Goal: Task Accomplishment & Management: Manage account settings

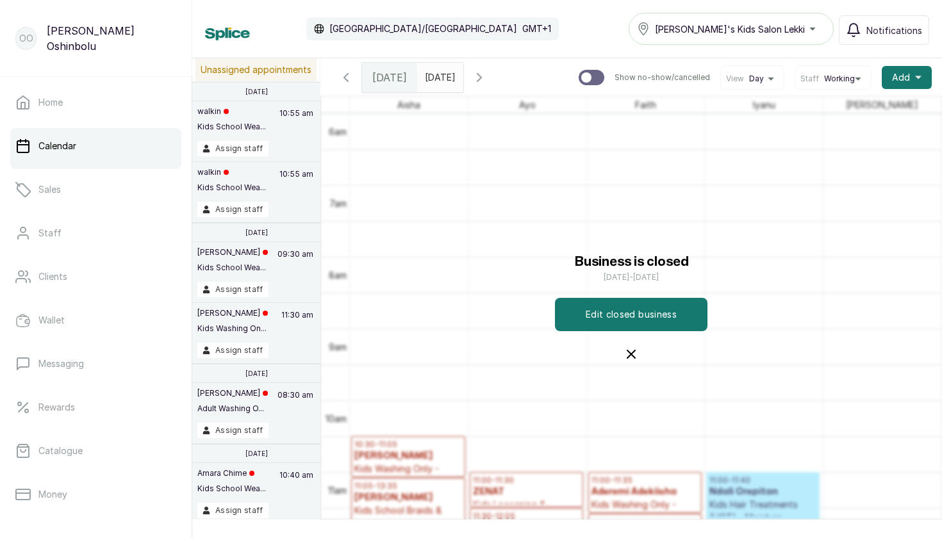
click at [487, 71] on icon "button" at bounding box center [479, 77] width 15 height 15
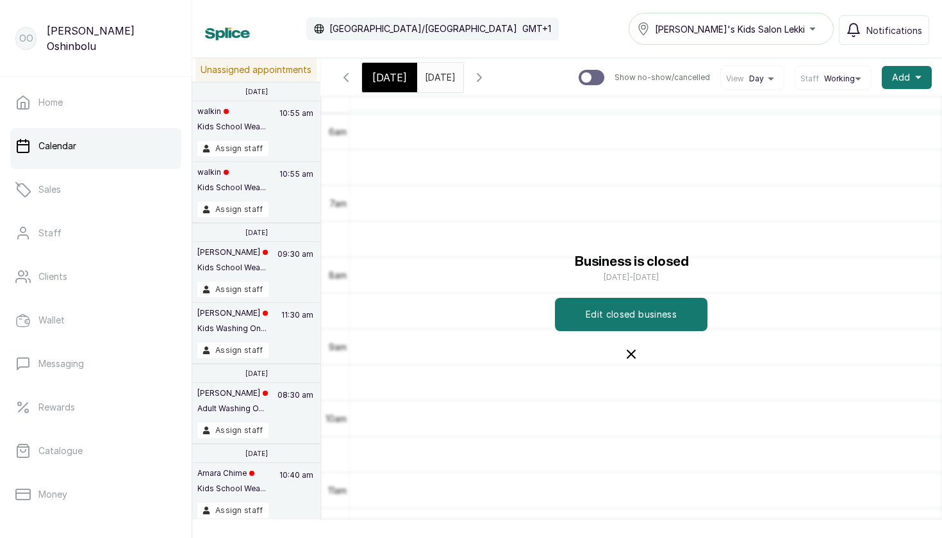
click at [487, 71] on icon "button" at bounding box center [479, 77] width 15 height 15
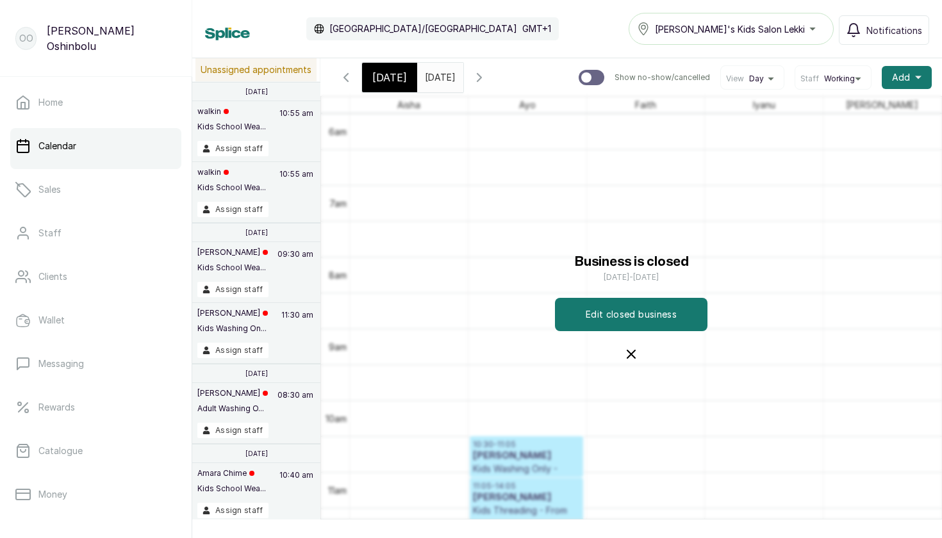
click at [487, 81] on icon "button" at bounding box center [479, 77] width 15 height 15
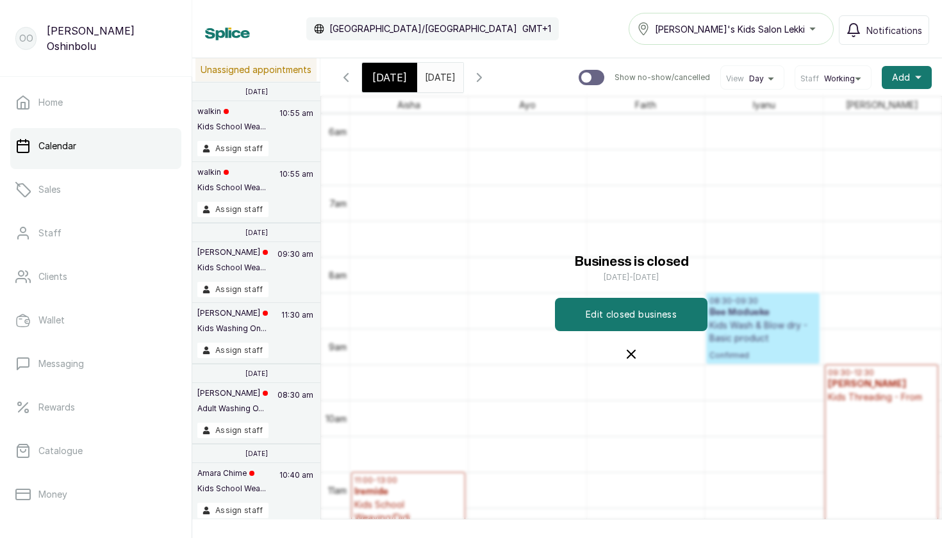
click at [487, 81] on icon "button" at bounding box center [479, 77] width 15 height 15
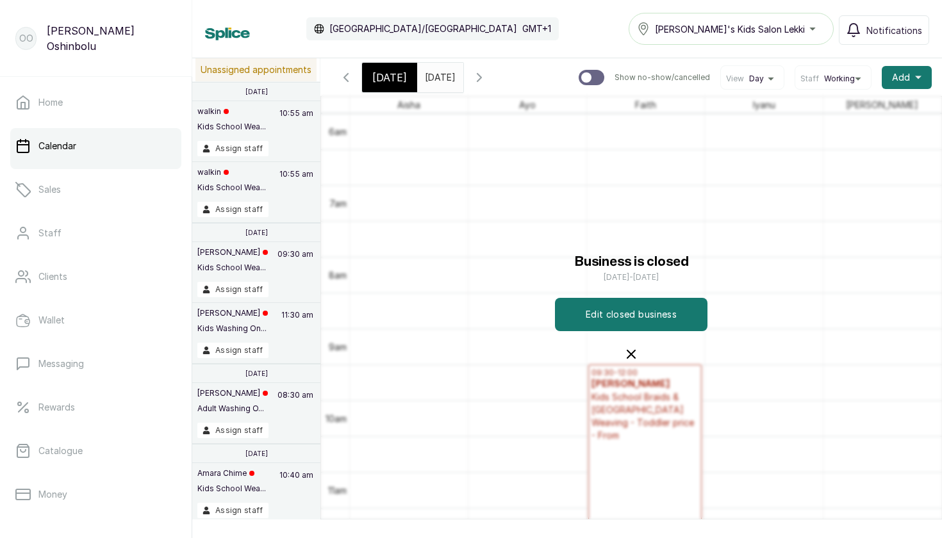
click at [487, 81] on icon "button" at bounding box center [479, 77] width 15 height 15
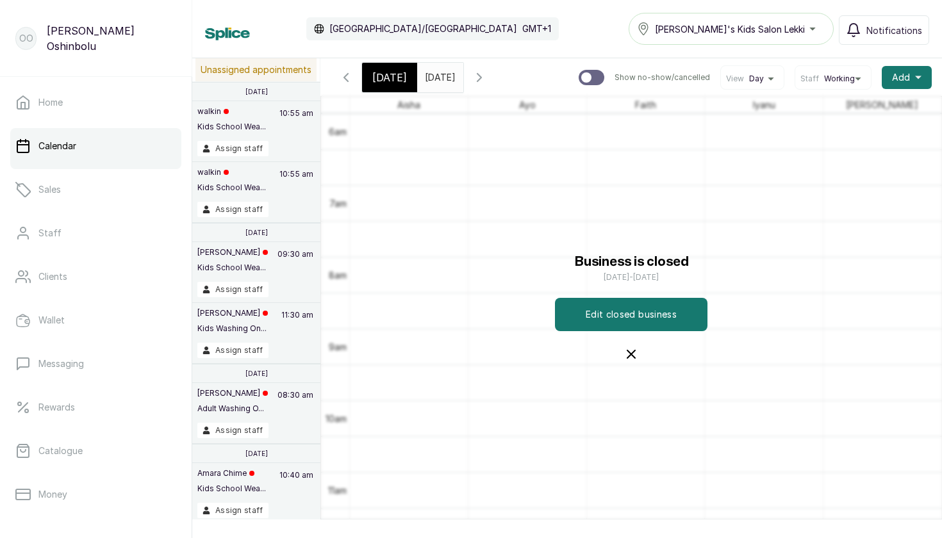
click at [487, 81] on icon "button" at bounding box center [479, 77] width 15 height 15
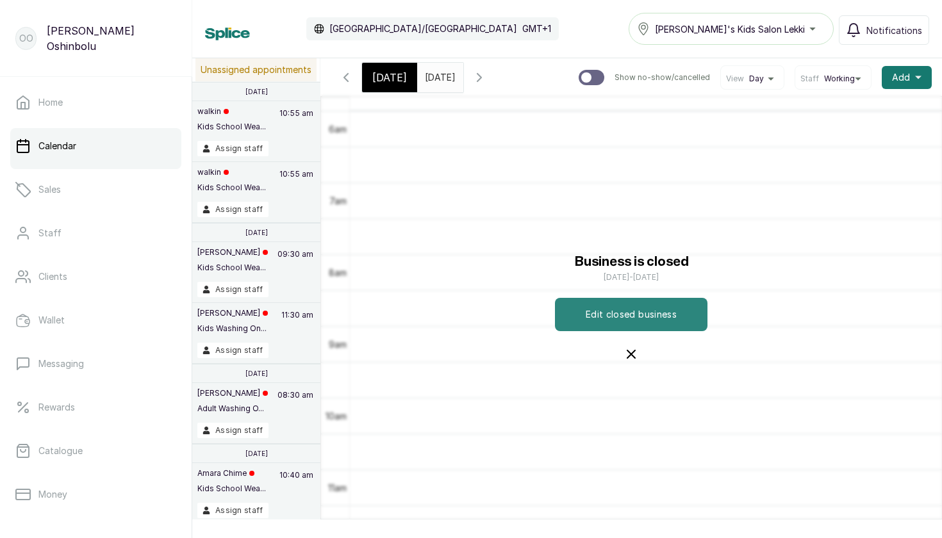
click at [607, 315] on button "Edit closed business" at bounding box center [631, 314] width 152 height 33
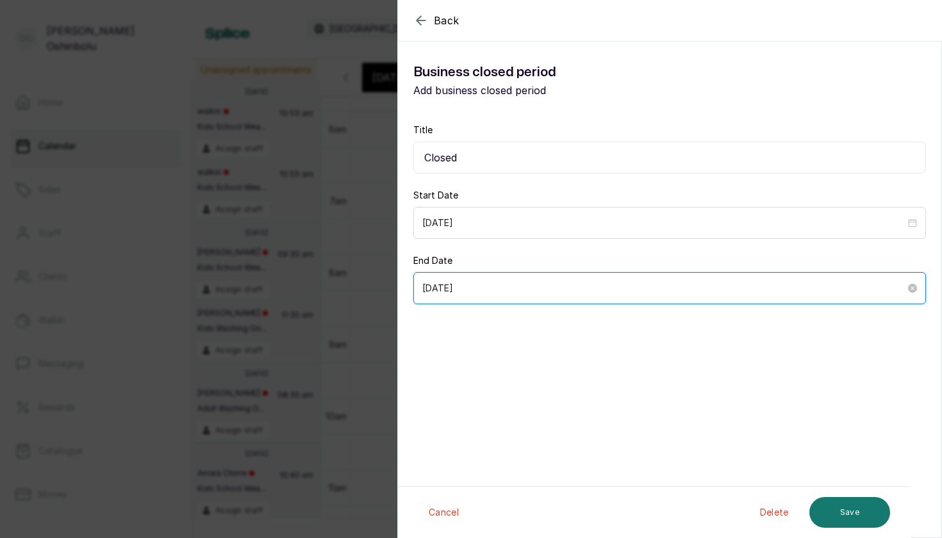
click at [551, 289] on input "2025/09/09" at bounding box center [663, 288] width 483 height 14
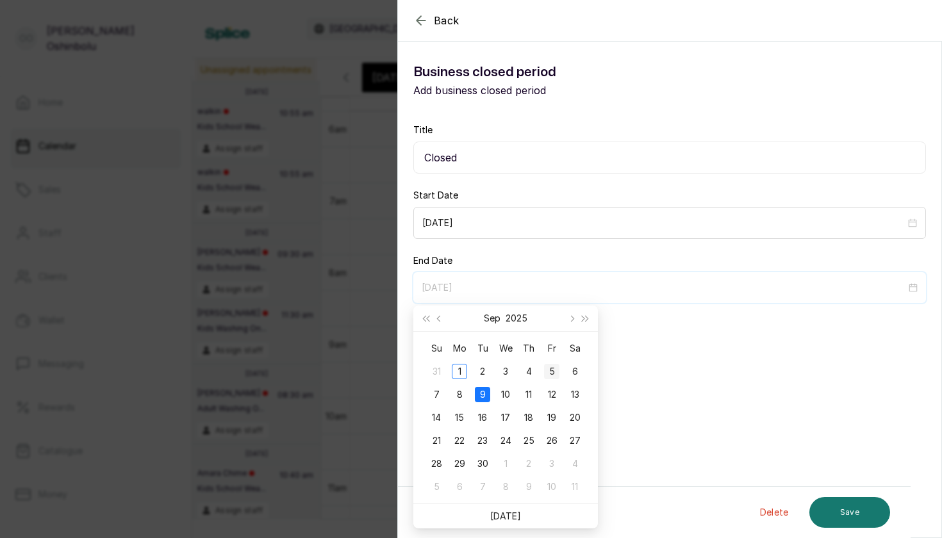
type input "2025/09/05"
click at [553, 367] on div "5" at bounding box center [551, 371] width 15 height 15
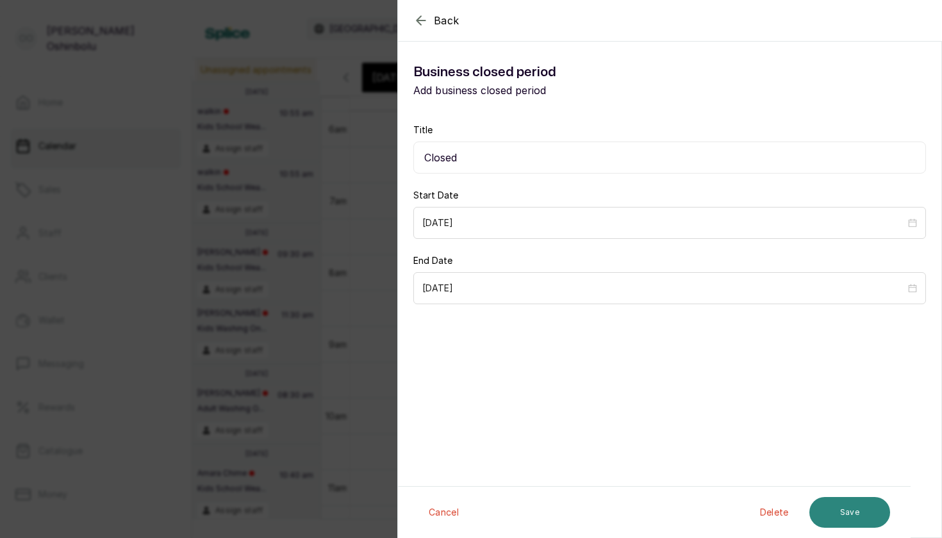
click at [828, 507] on button "Save" at bounding box center [849, 512] width 81 height 31
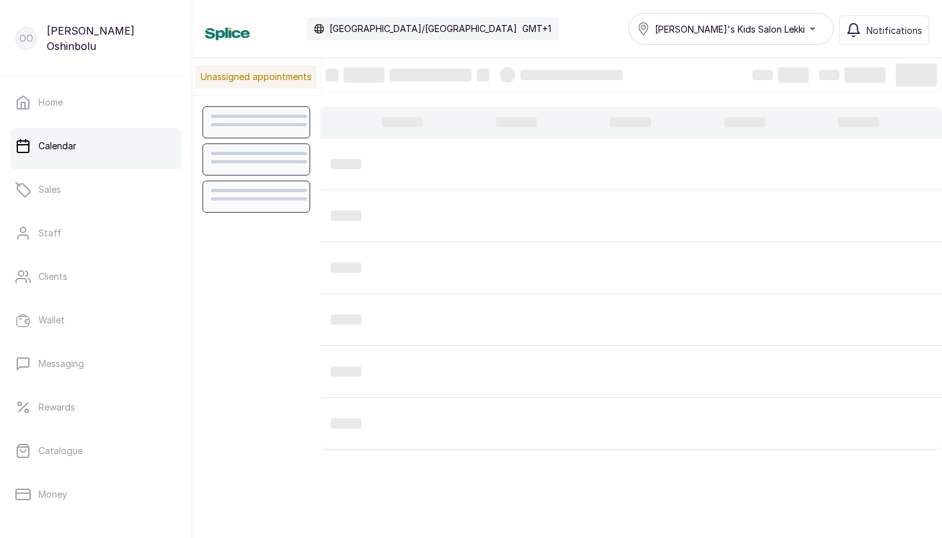
scroll to position [431, 0]
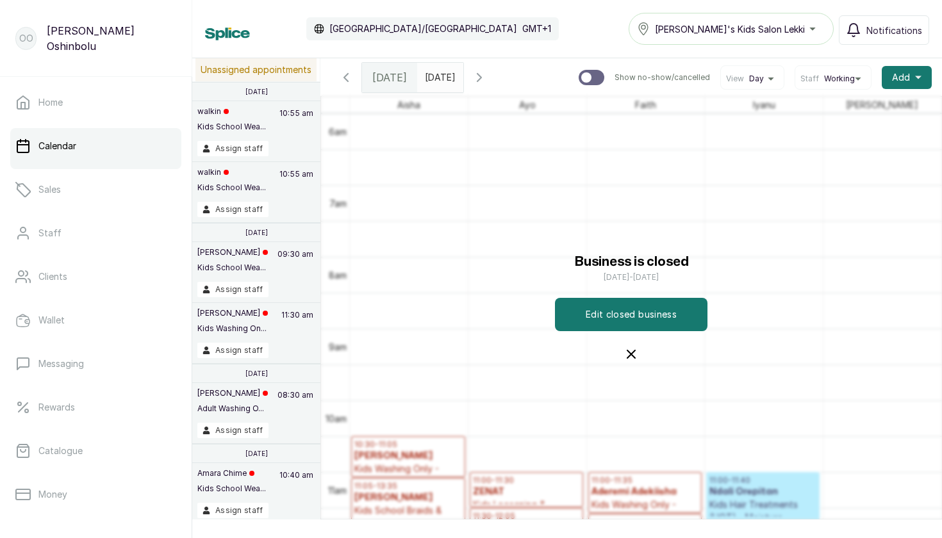
type input "dd/MM/yyyy"
click at [425, 79] on input "dd/MM/yyyy" at bounding box center [428, 74] width 21 height 22
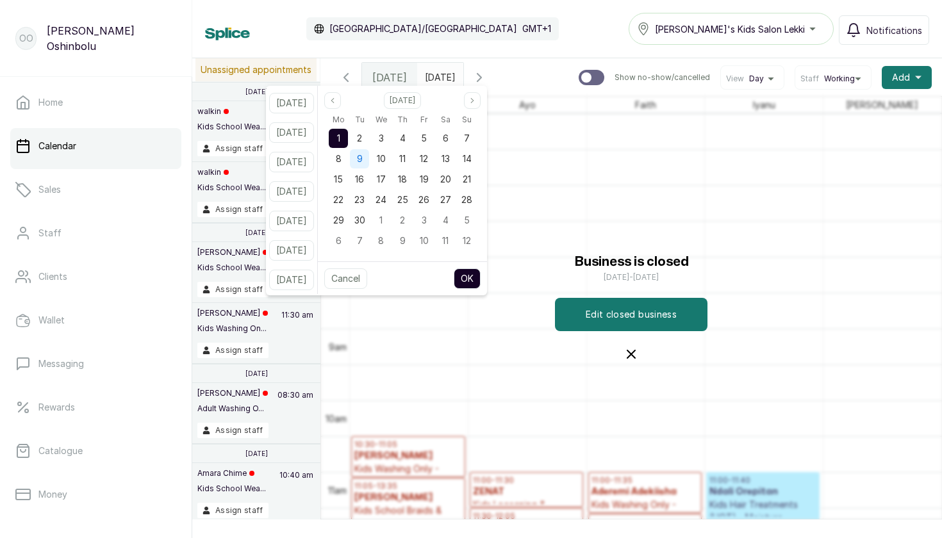
click at [363, 157] on span "9" at bounding box center [360, 158] width 6 height 11
click at [386, 160] on span "10" at bounding box center [381, 158] width 9 height 11
click at [480, 268] on button "OK" at bounding box center [467, 278] width 27 height 21
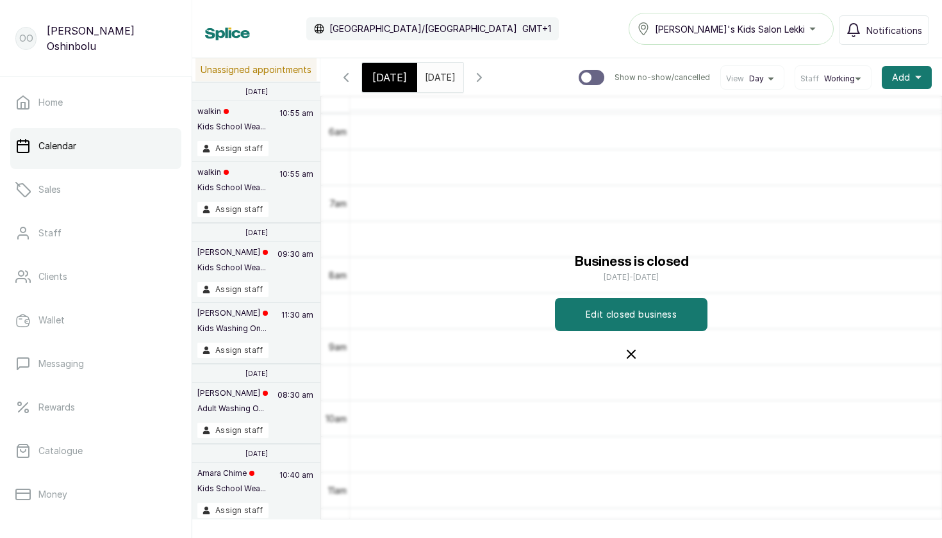
click at [635, 347] on icon "button" at bounding box center [630, 354] width 15 height 15
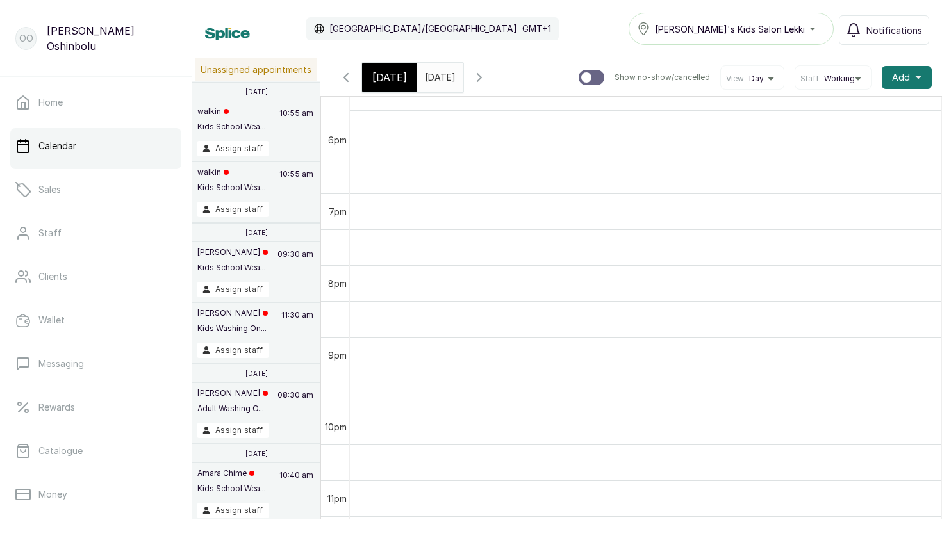
scroll to position [1282, 0]
click at [463, 81] on span at bounding box center [450, 74] width 24 height 22
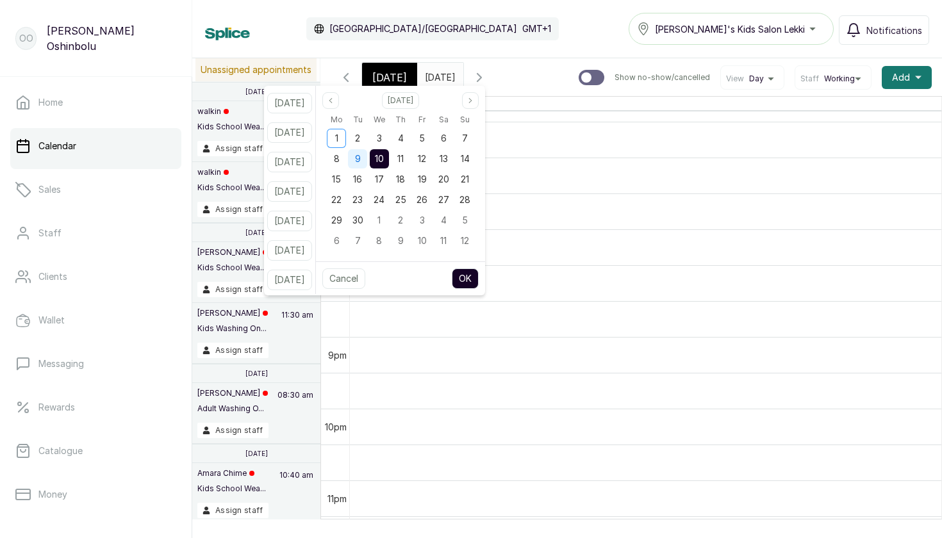
click at [361, 160] on span "9" at bounding box center [358, 158] width 6 height 11
click at [340, 162] on span "8" at bounding box center [337, 158] width 6 height 11
click at [479, 280] on button "OK" at bounding box center [465, 278] width 27 height 21
type input "[DATE]"
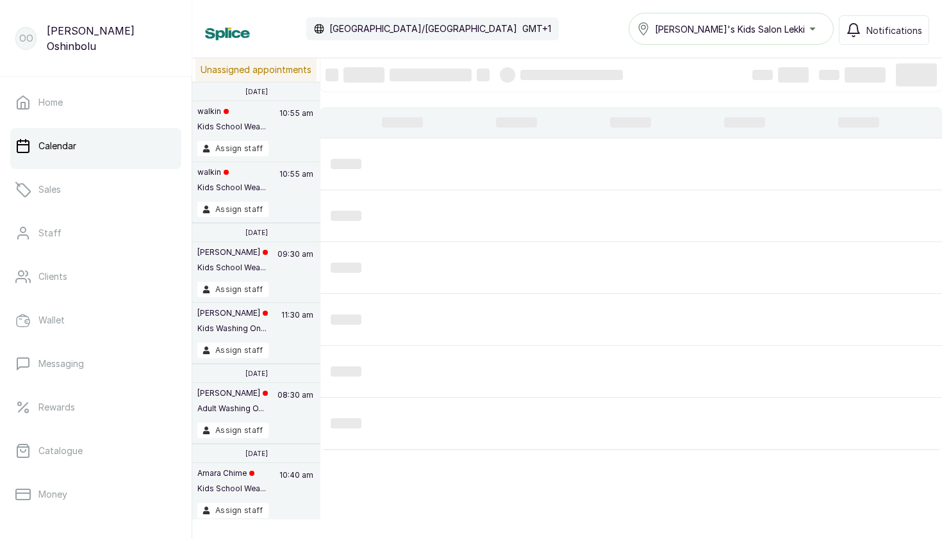
scroll to position [431, 0]
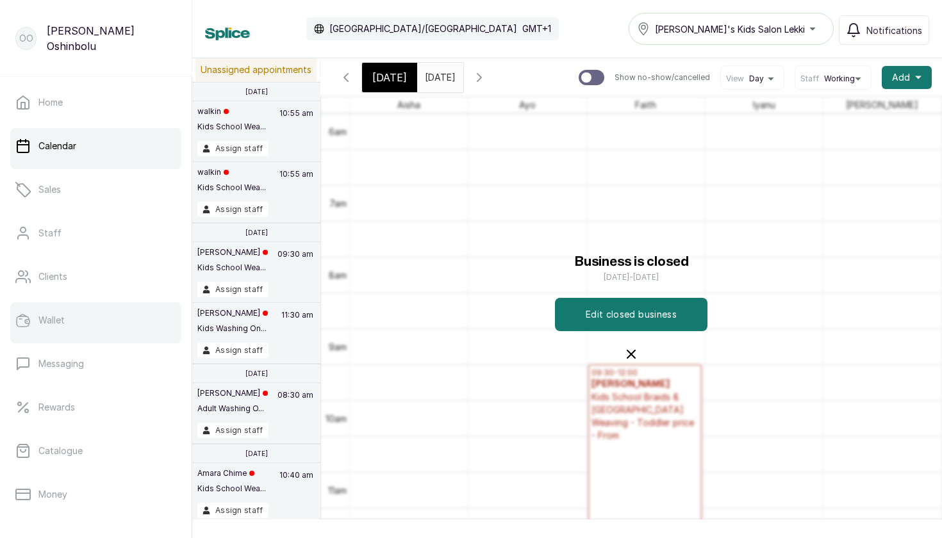
click at [42, 325] on p "Wallet" at bounding box center [51, 320] width 26 height 13
